Goal: Task Accomplishment & Management: Manage account settings

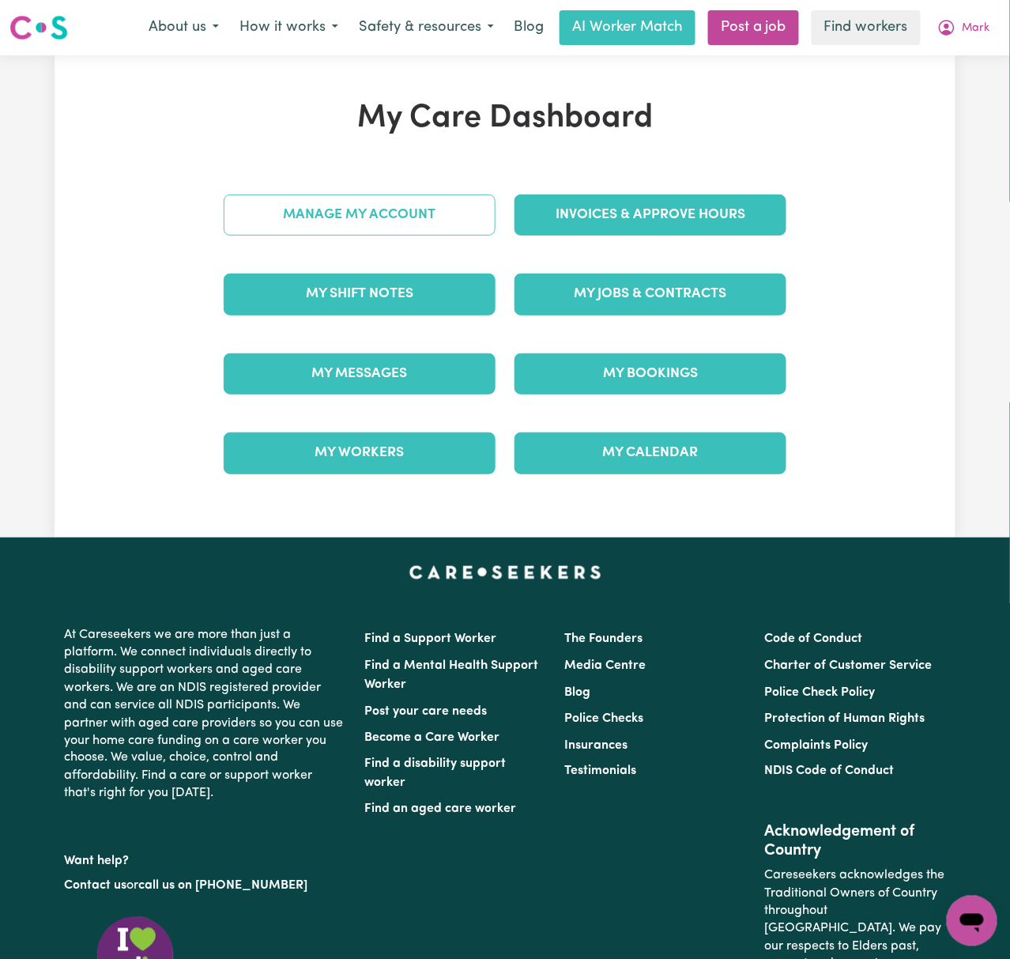
click at [430, 218] on link "Manage My Account" at bounding box center [360, 214] width 272 height 41
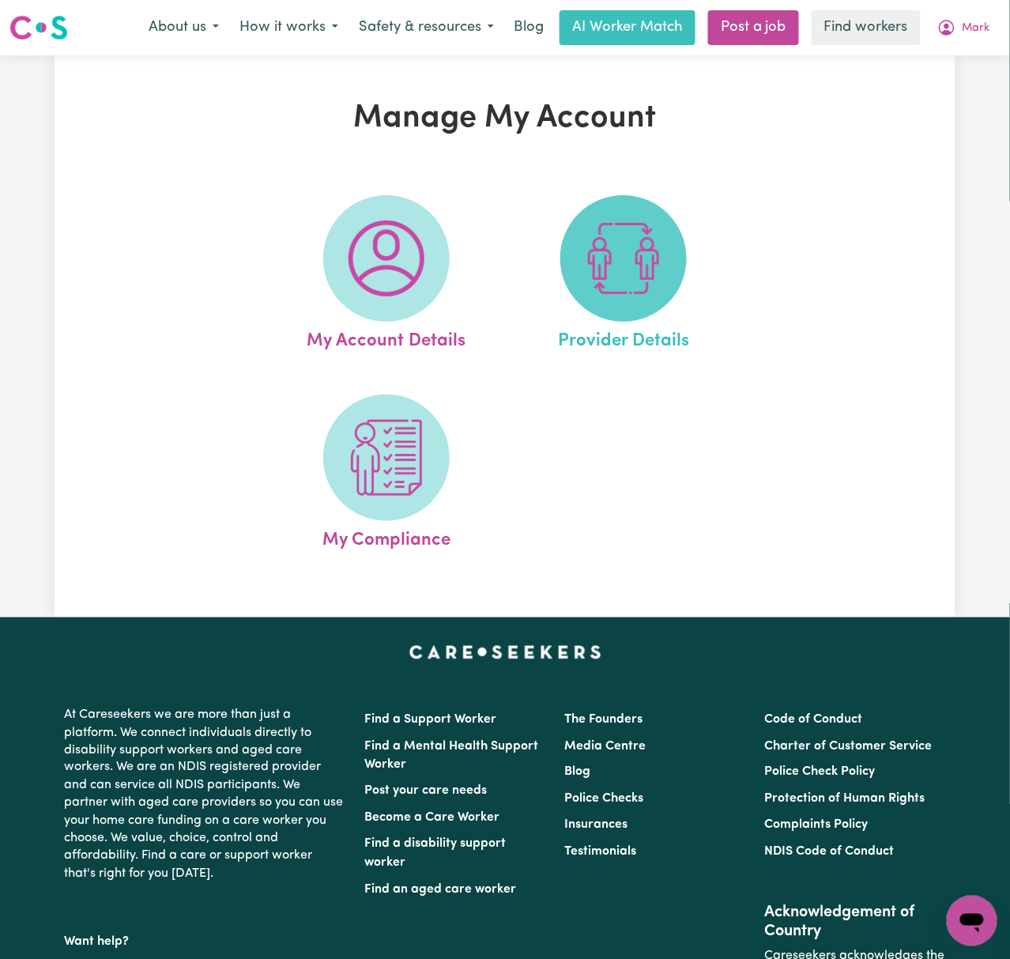
click at [605, 219] on span at bounding box center [623, 258] width 126 height 126
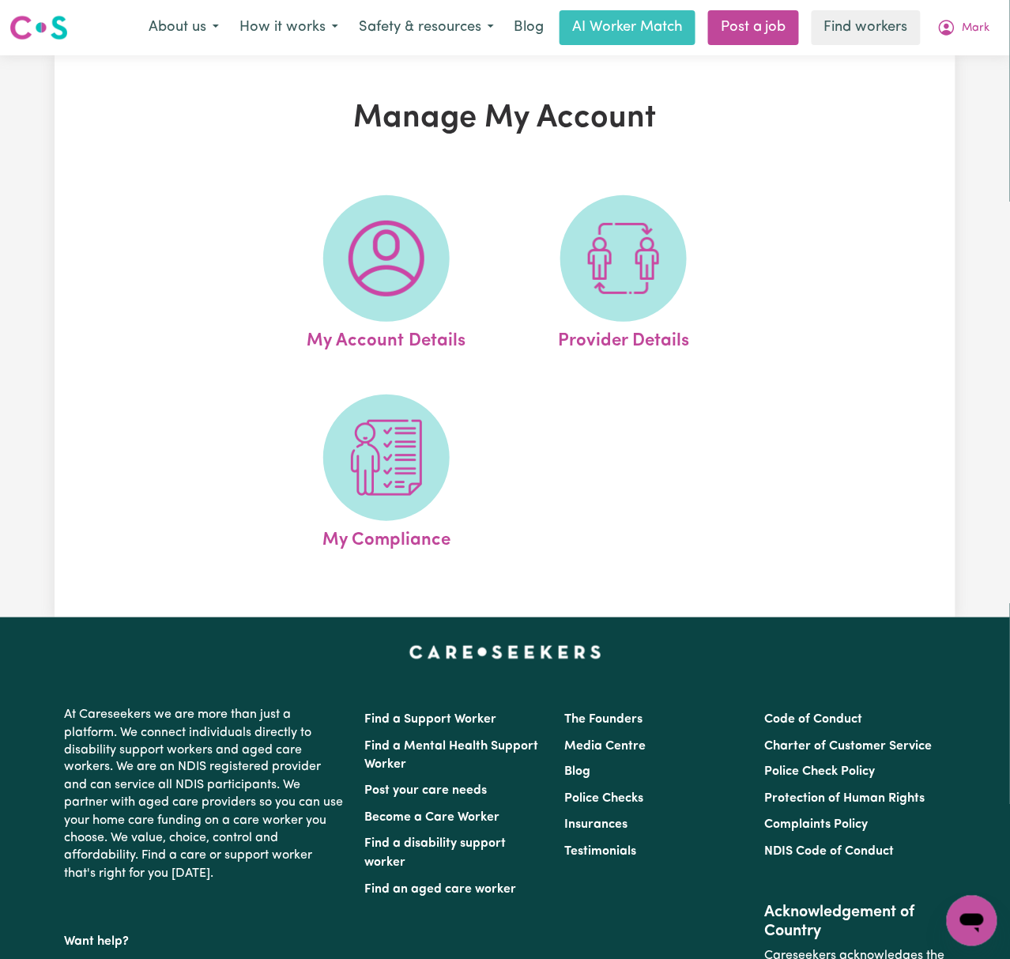
select select "NDIS_FUNDING_PLAN_MANAGED"
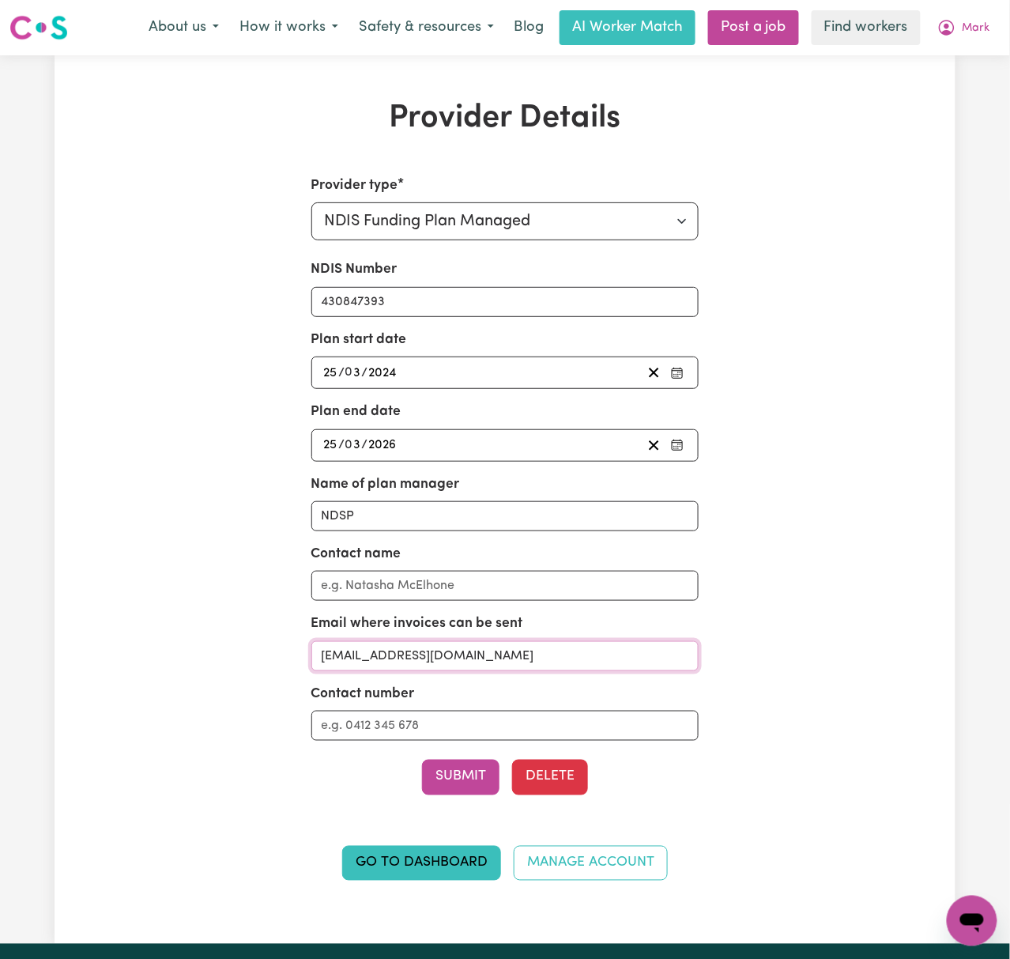
drag, startPoint x: 550, startPoint y: 658, endPoint x: 424, endPoint y: 658, distance: 126.5
click at [424, 658] on input "[EMAIL_ADDRESS][DOMAIN_NAME]" at bounding box center [505, 656] width 388 height 30
click at [971, 27] on span "Mark" at bounding box center [977, 28] width 28 height 17
click at [971, 65] on link "My Dashboard" at bounding box center [937, 62] width 125 height 30
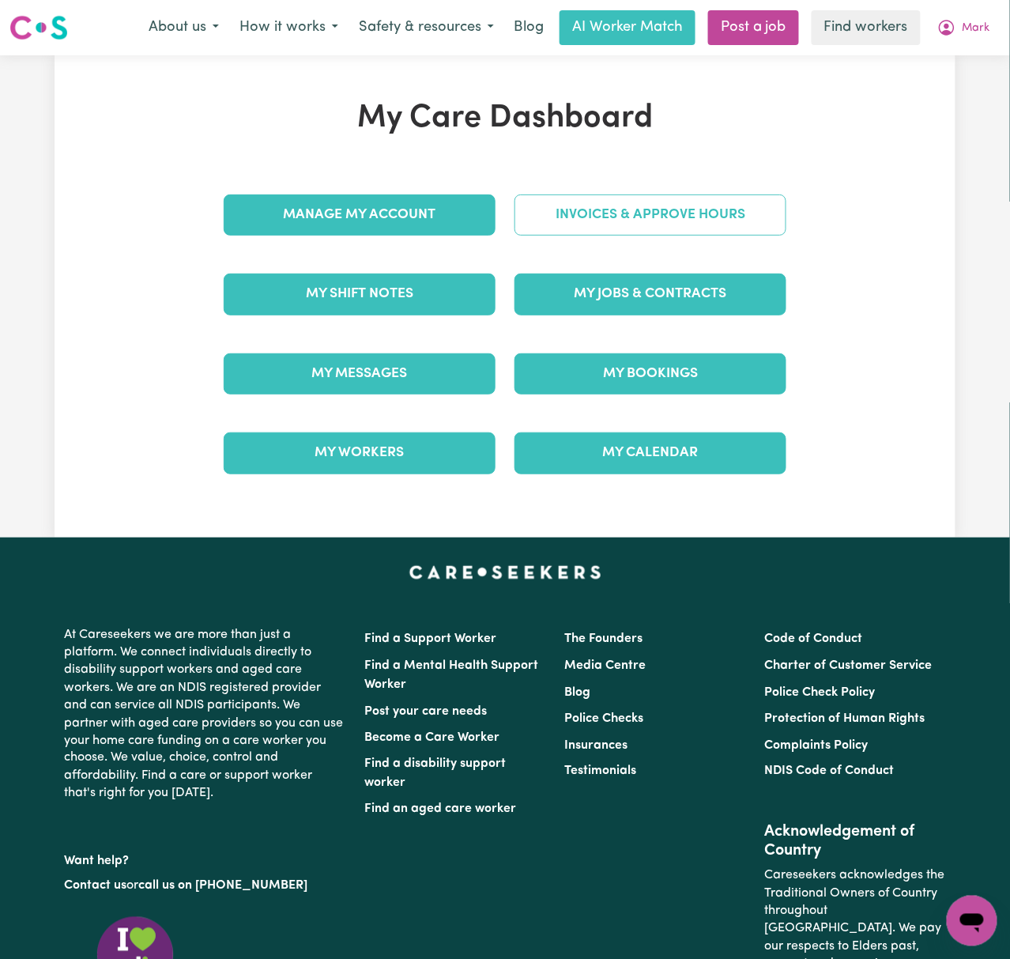
click at [680, 223] on link "Invoices & Approve Hours" at bounding box center [651, 214] width 272 height 41
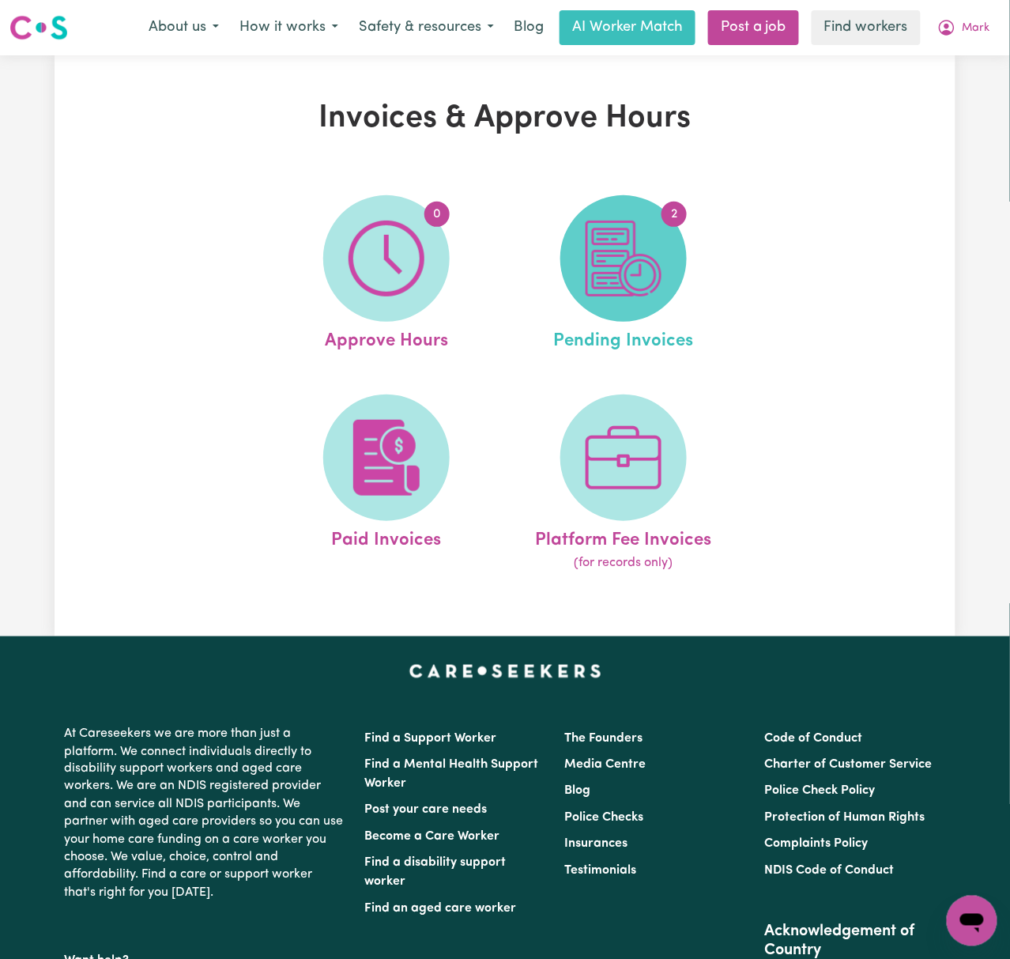
click at [620, 238] on img at bounding box center [624, 259] width 76 height 76
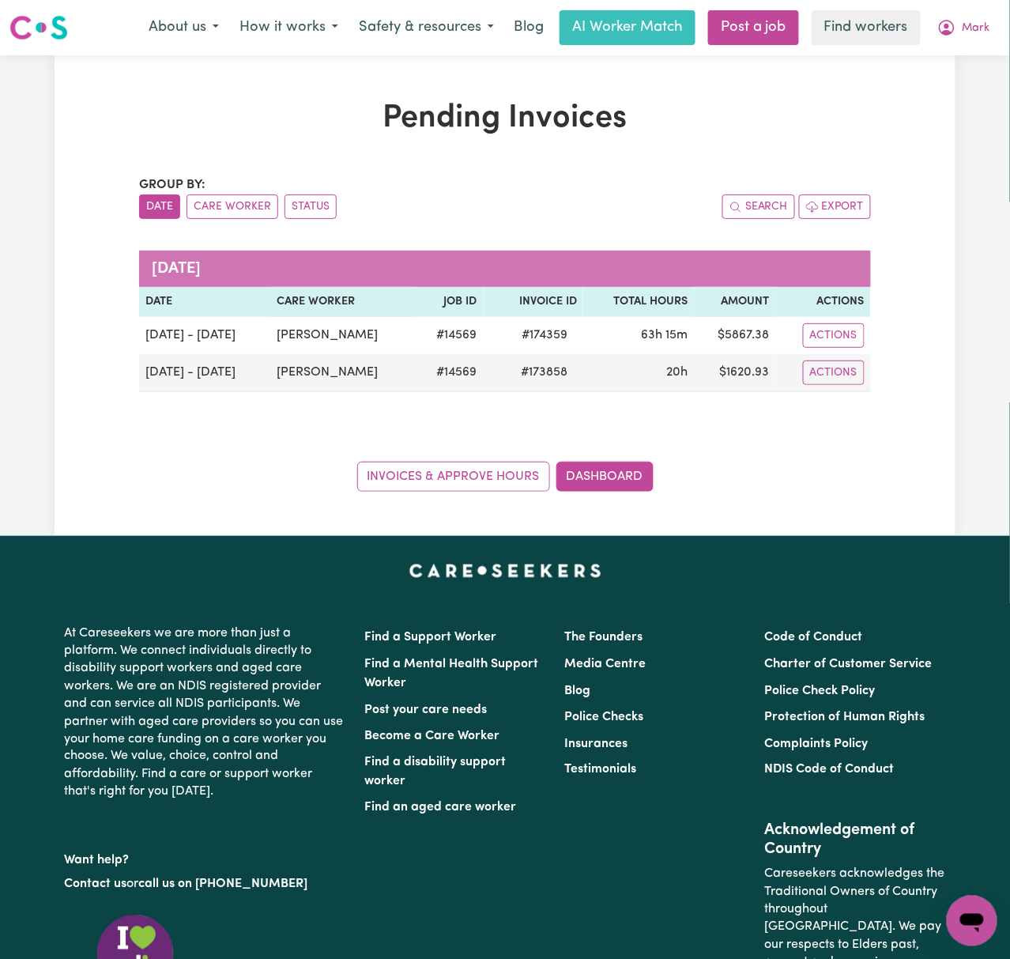
drag, startPoint x: 917, startPoint y: 466, endPoint x: 851, endPoint y: 389, distance: 101.5
click at [917, 465] on div "Pending Invoices Group by: Date Care Worker Status Search Export [DATE] Date Ca…" at bounding box center [505, 296] width 901 height 392
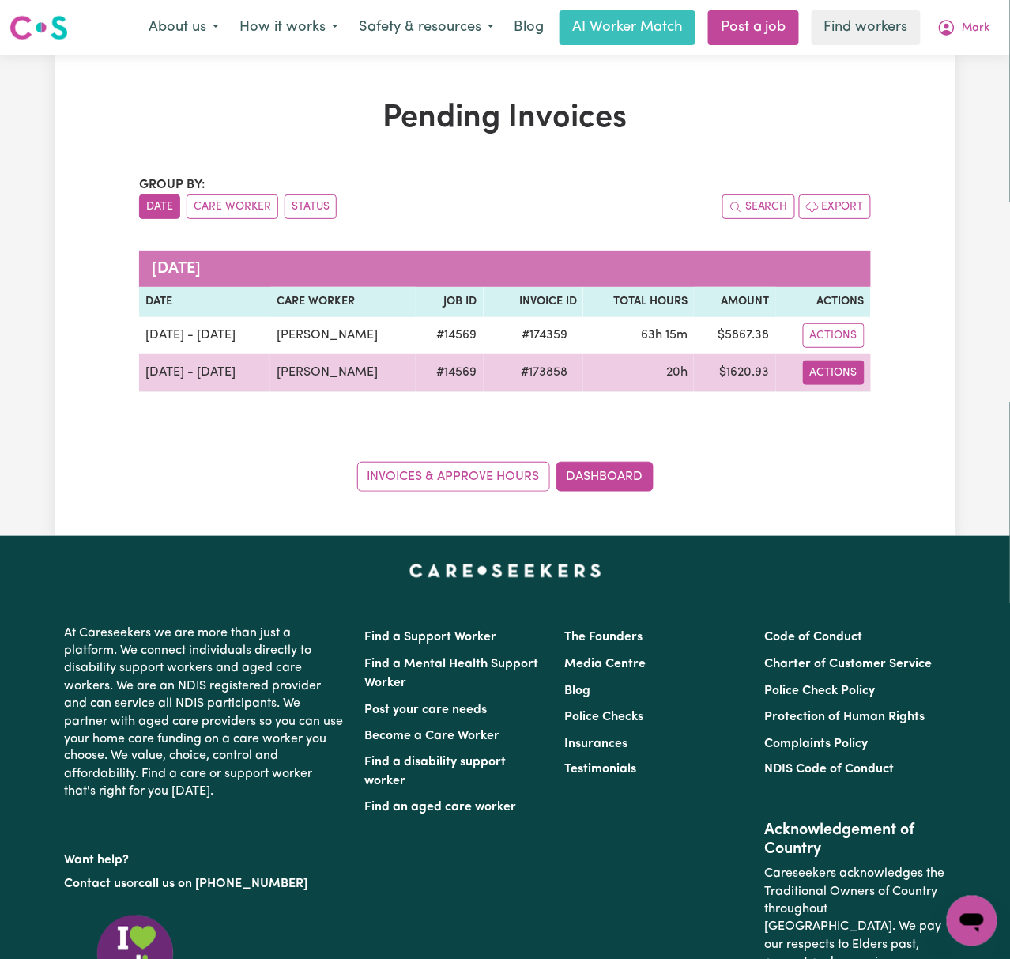
click at [841, 371] on button "Actions" at bounding box center [834, 372] width 62 height 25
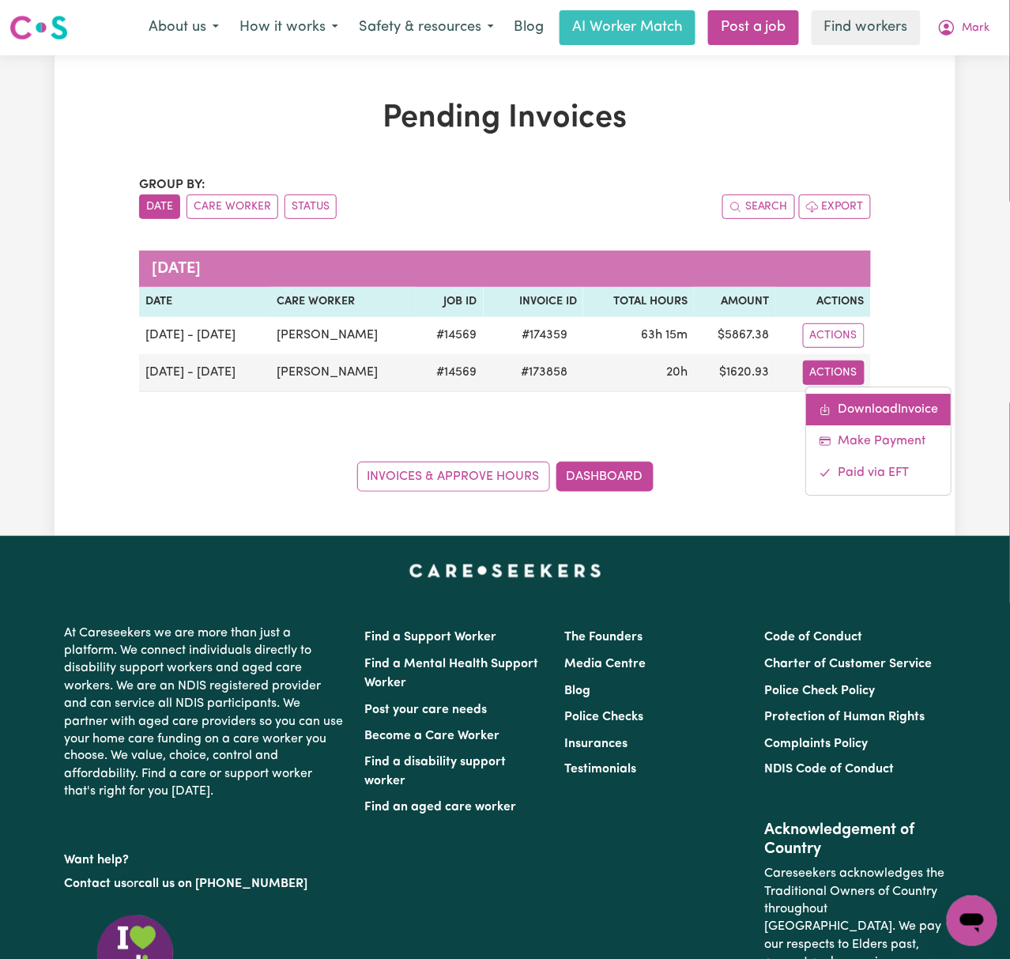
click at [842, 405] on link "Download Invoice" at bounding box center [878, 410] width 145 height 32
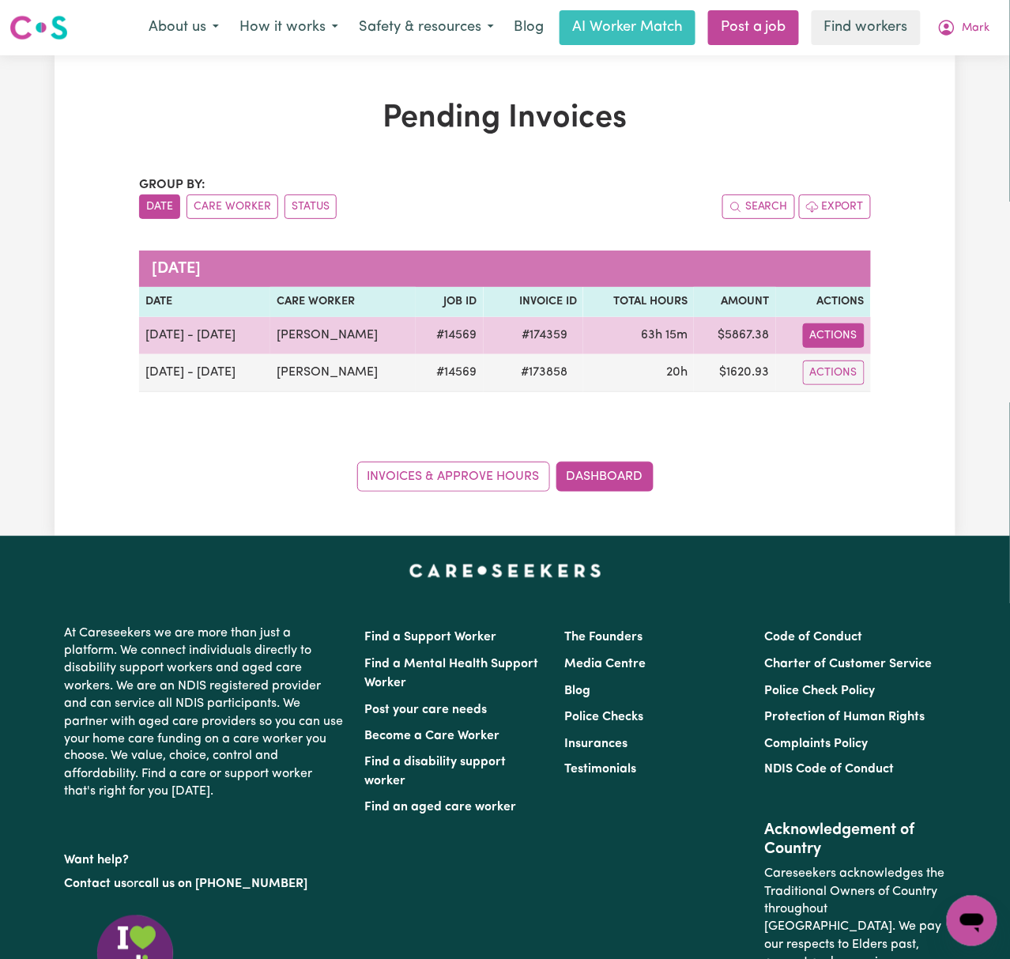
click at [845, 336] on button "Actions" at bounding box center [834, 335] width 62 height 25
click at [858, 374] on link "Download Invoice" at bounding box center [878, 372] width 145 height 32
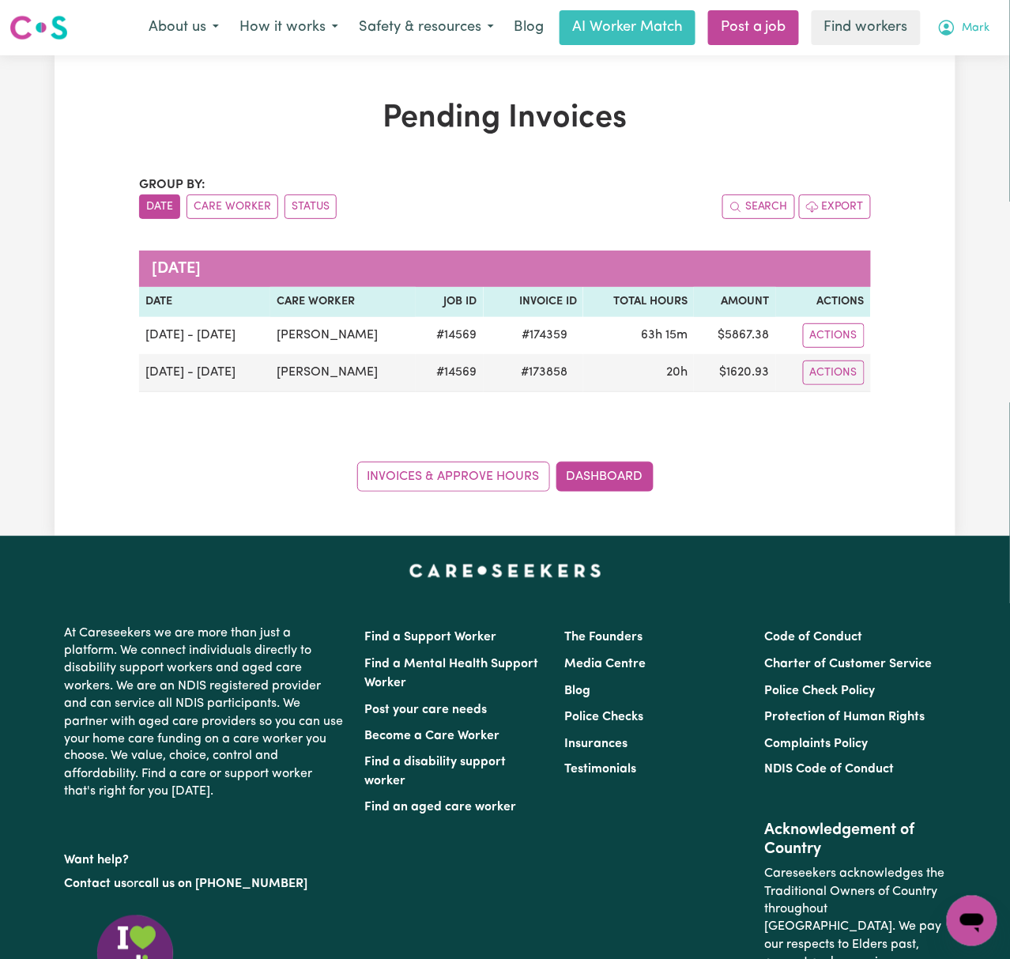
click at [983, 24] on span "Mark" at bounding box center [977, 28] width 28 height 17
click at [978, 99] on link "Logout" at bounding box center [937, 91] width 125 height 30
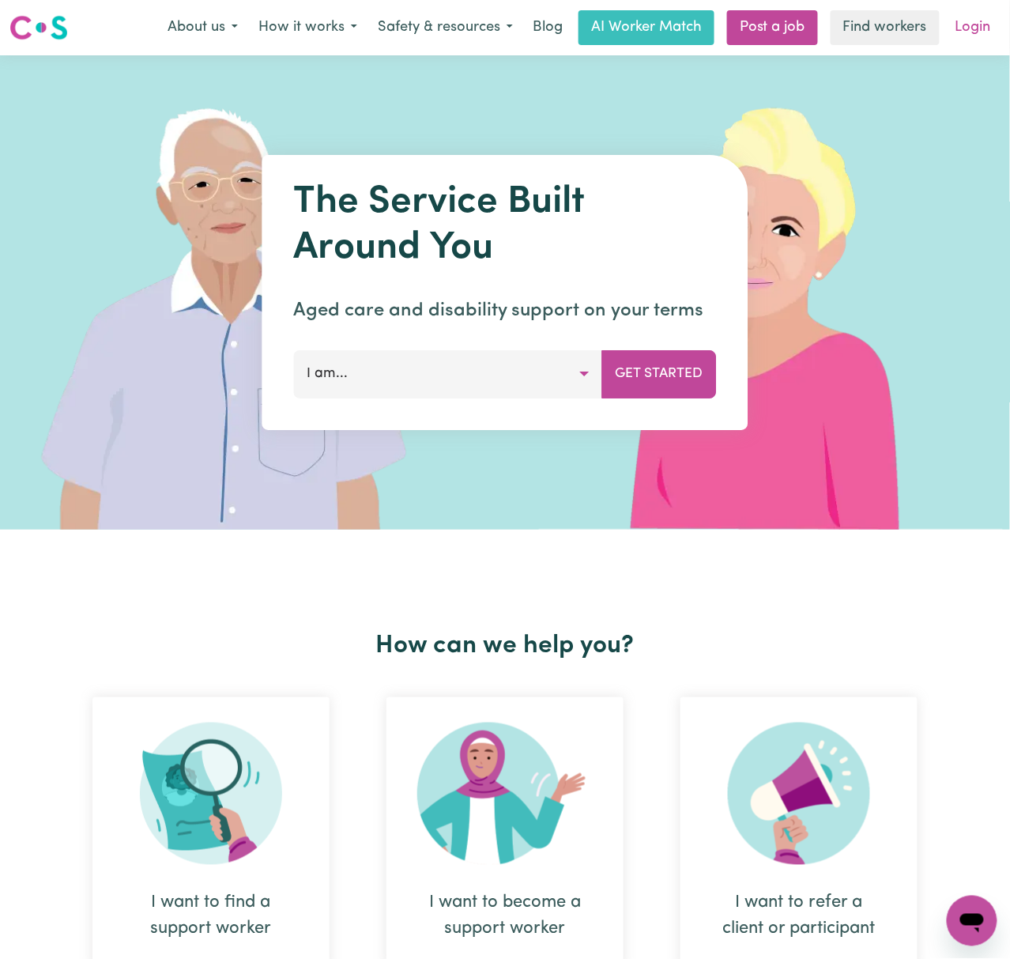
click at [980, 26] on link "Login" at bounding box center [973, 27] width 55 height 35
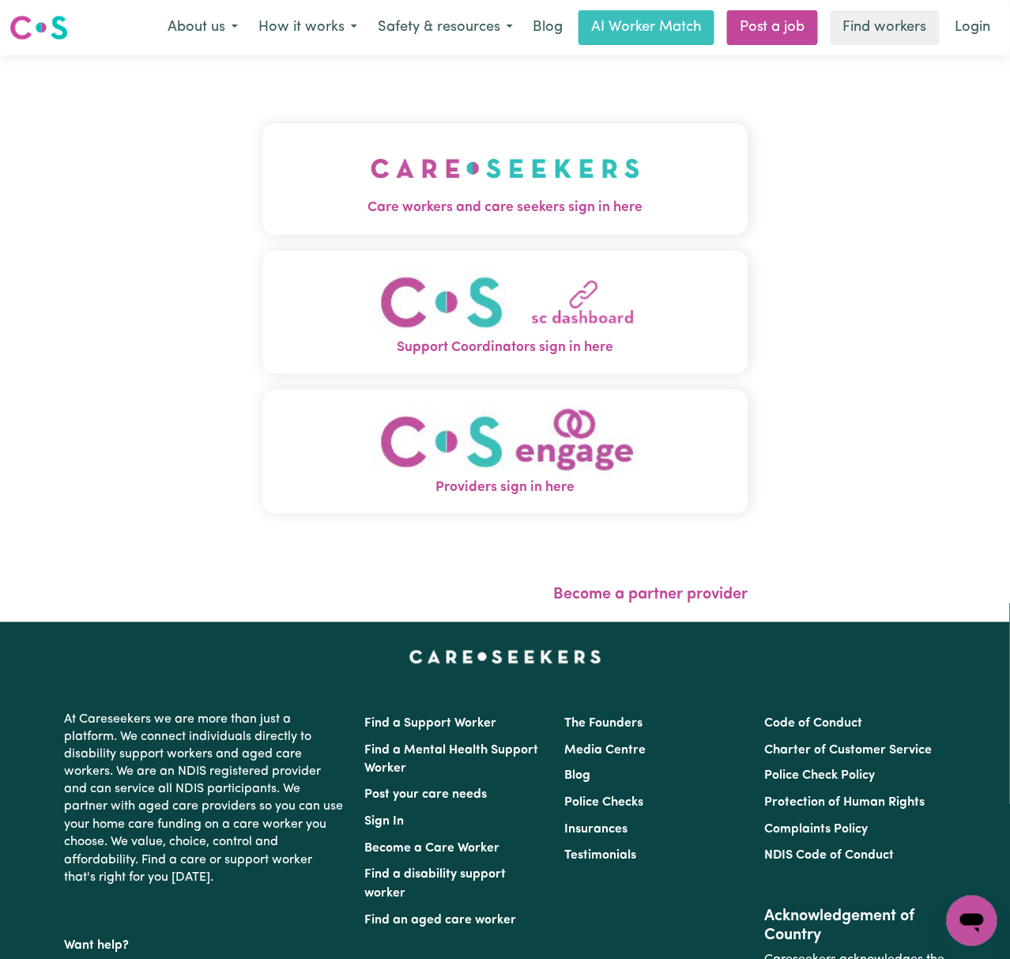
click at [484, 172] on img "Care workers and care seekers sign in here" at bounding box center [506, 168] width 270 height 58
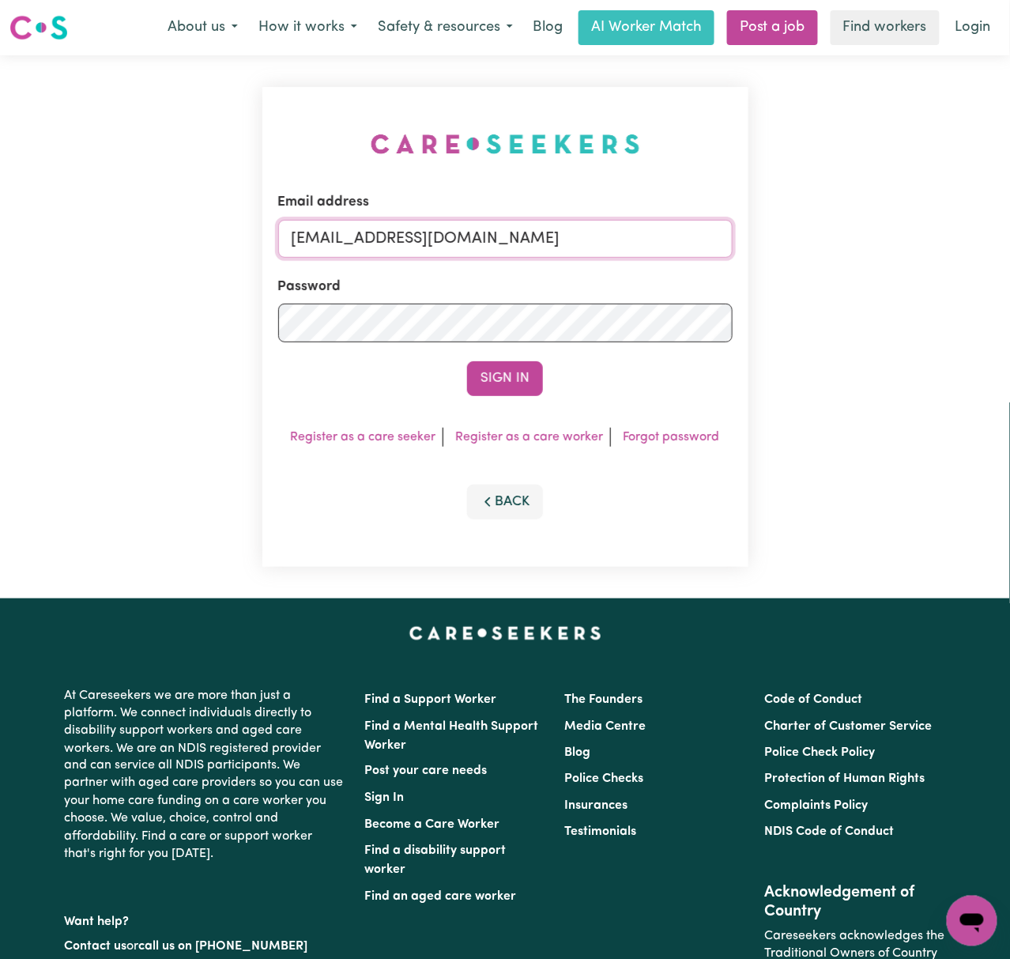
click at [430, 236] on input "[EMAIL_ADDRESS][DOMAIN_NAME]" at bounding box center [505, 239] width 454 height 38
drag, startPoint x: 392, startPoint y: 225, endPoint x: 861, endPoint y: 219, distance: 469.5
click at [863, 219] on div "Email address [EMAIL_ADDRESS][DOMAIN_NAME] Password Sign In Register as a care …" at bounding box center [505, 326] width 1010 height 543
type input "[EMAIL_ADDRESS][DOMAIN_NAME]"
click at [467, 361] on button "Sign In" at bounding box center [505, 378] width 76 height 35
